Goal: Task Accomplishment & Management: Manage account settings

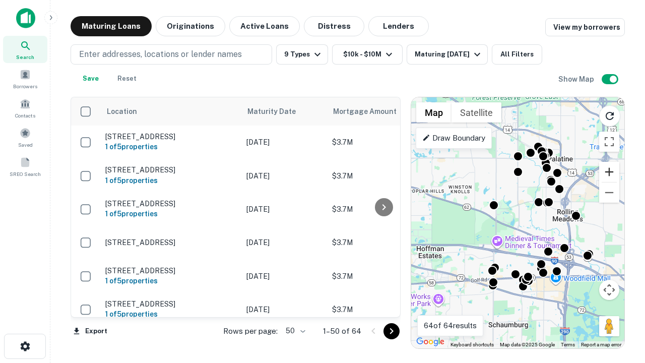
click at [609, 172] on button "Zoom in" at bounding box center [609, 172] width 20 height 20
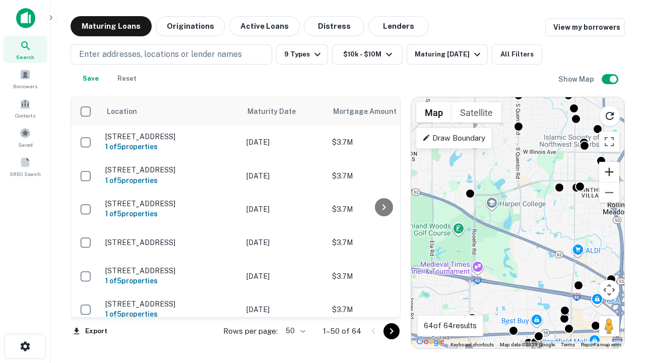
click at [609, 172] on button "Zoom in" at bounding box center [609, 172] width 20 height 20
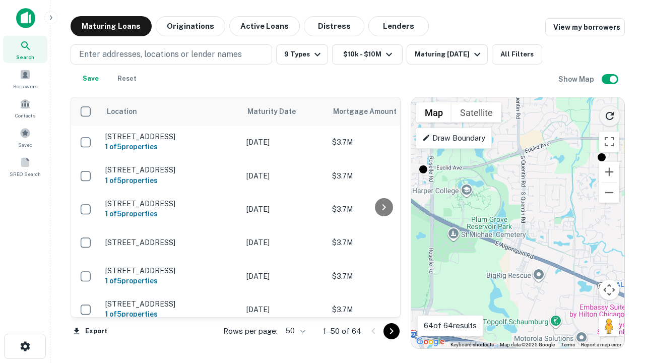
click at [610, 114] on icon "Reload search area" at bounding box center [610, 116] width 12 height 12
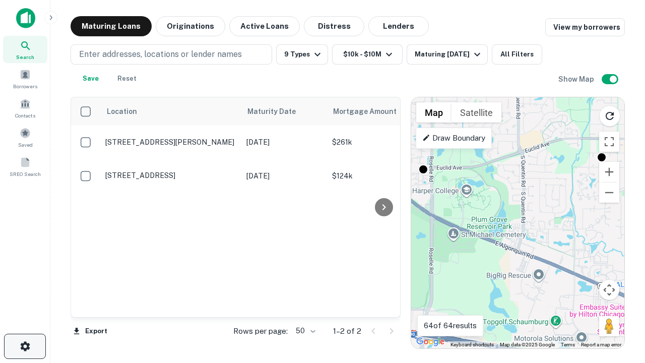
click at [25, 346] on icon "button" at bounding box center [25, 346] width 12 height 12
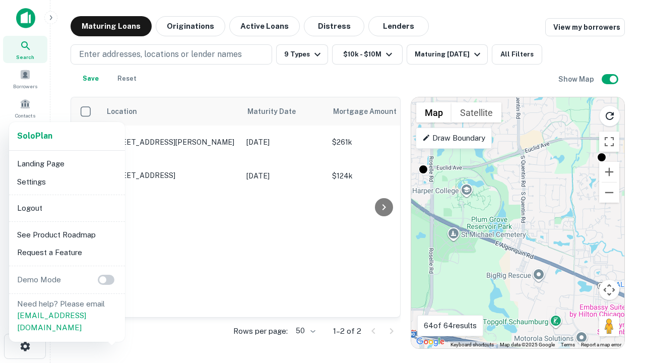
click at [67, 208] on li "Logout" at bounding box center [67, 208] width 108 height 18
